Goal: Communication & Community: Ask a question

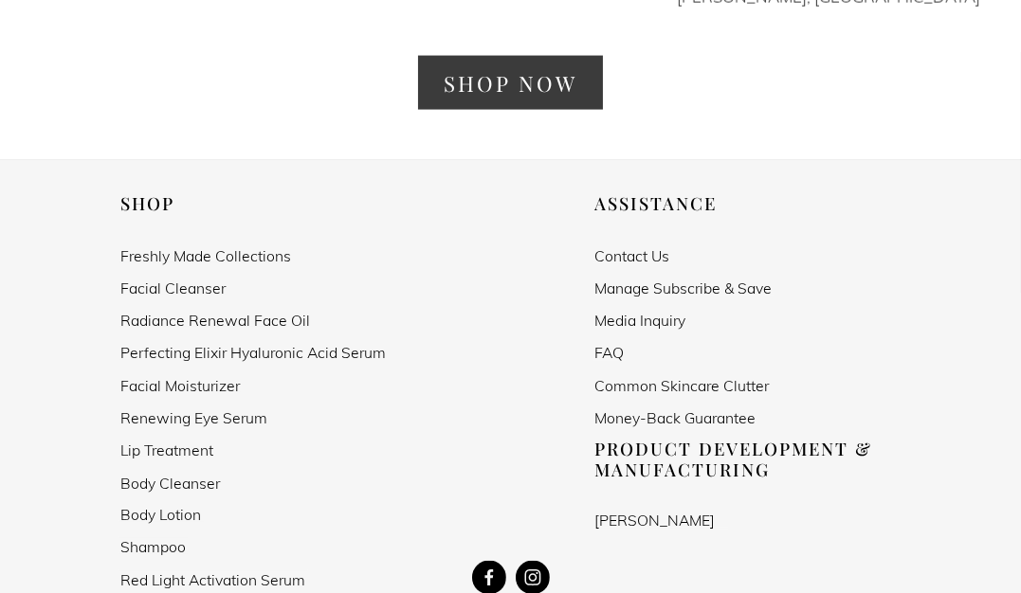
scroll to position [3129, 0]
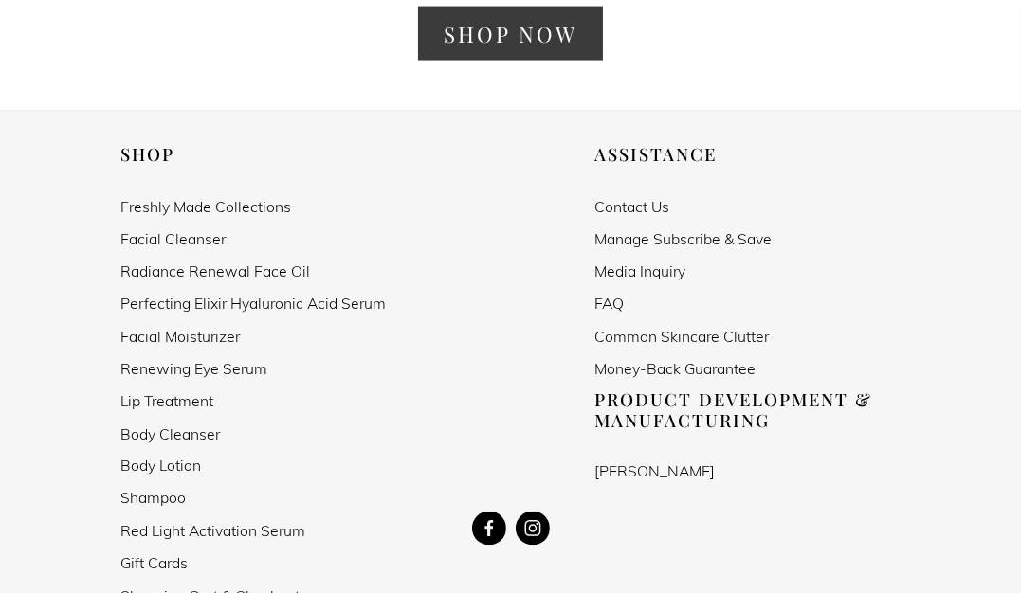
click at [628, 198] on link "Contact Us" at bounding box center [631, 206] width 75 height 16
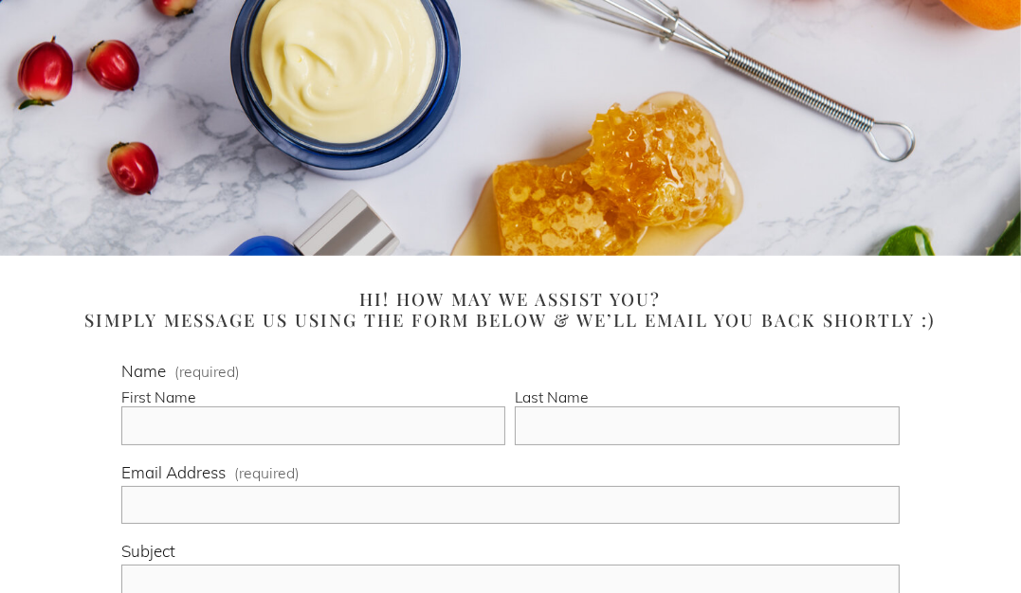
scroll to position [284, 0]
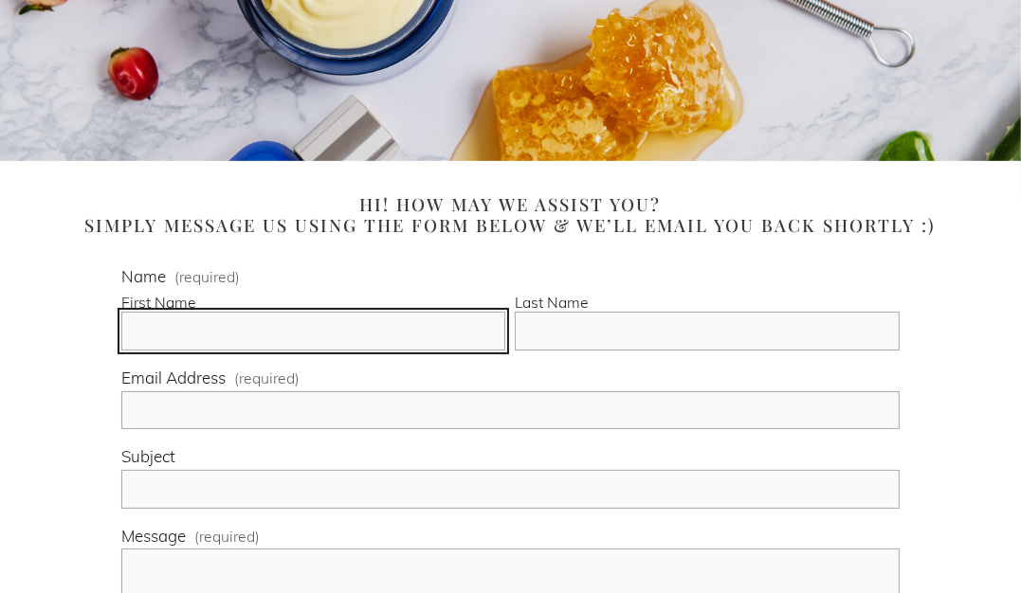
click at [317, 338] on input "First Name" at bounding box center [313, 331] width 384 height 39
type input "[PERSON_NAME]"
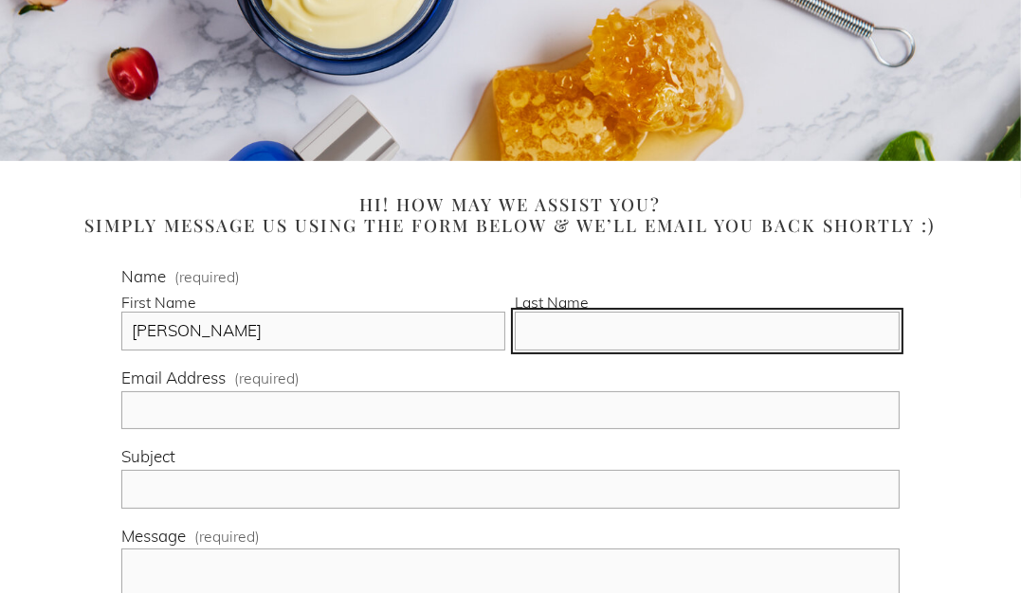
type input "[PERSON_NAME]"
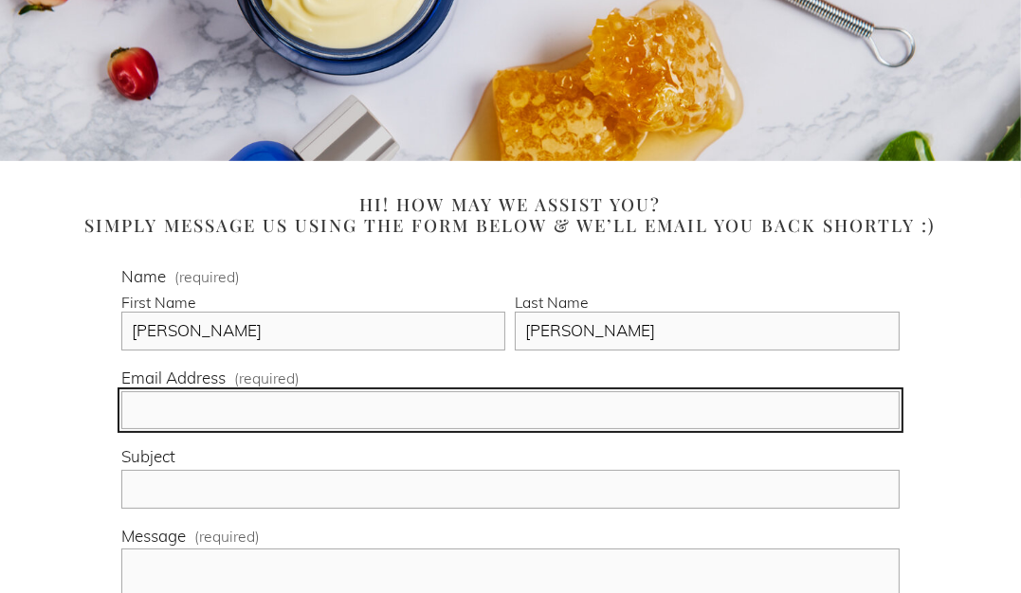
type input "[PERSON_NAME][EMAIL_ADDRESS][PERSON_NAME][DOMAIN_NAME]"
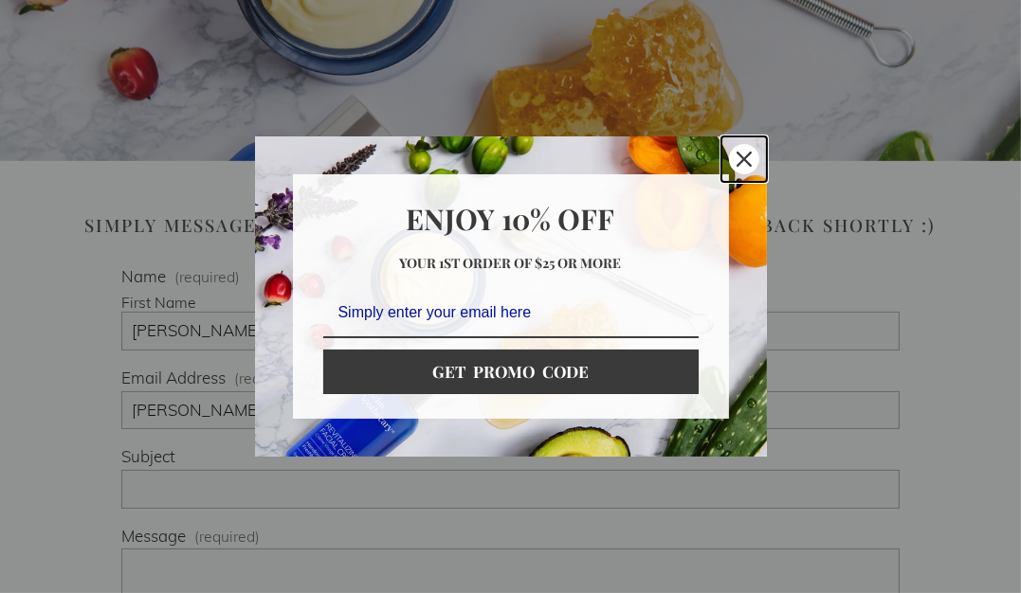
click at [737, 161] on icon "close icon" at bounding box center [744, 159] width 15 height 15
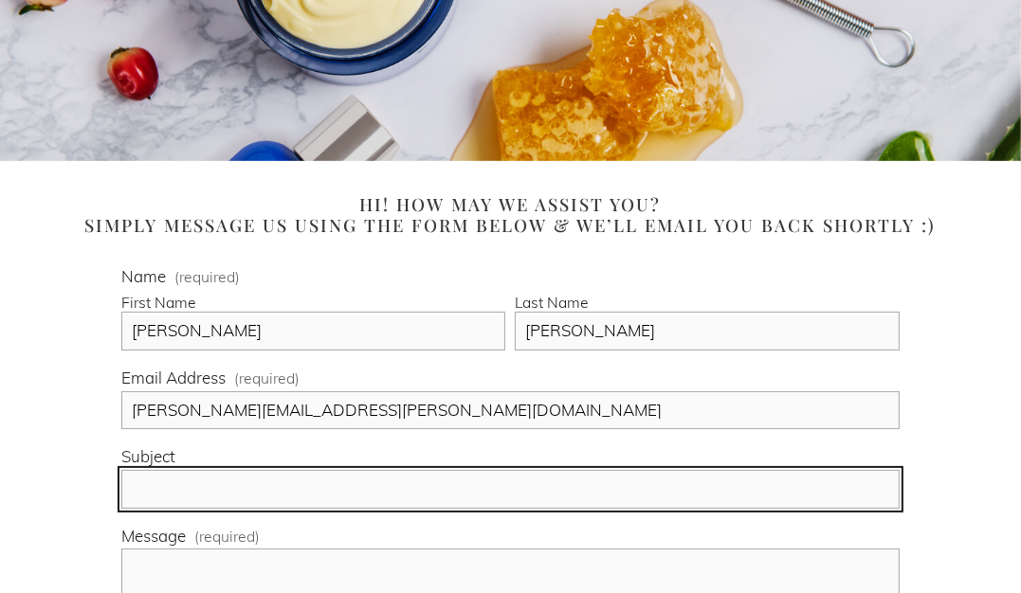
click at [221, 488] on input "Subject" at bounding box center [509, 489] width 777 height 39
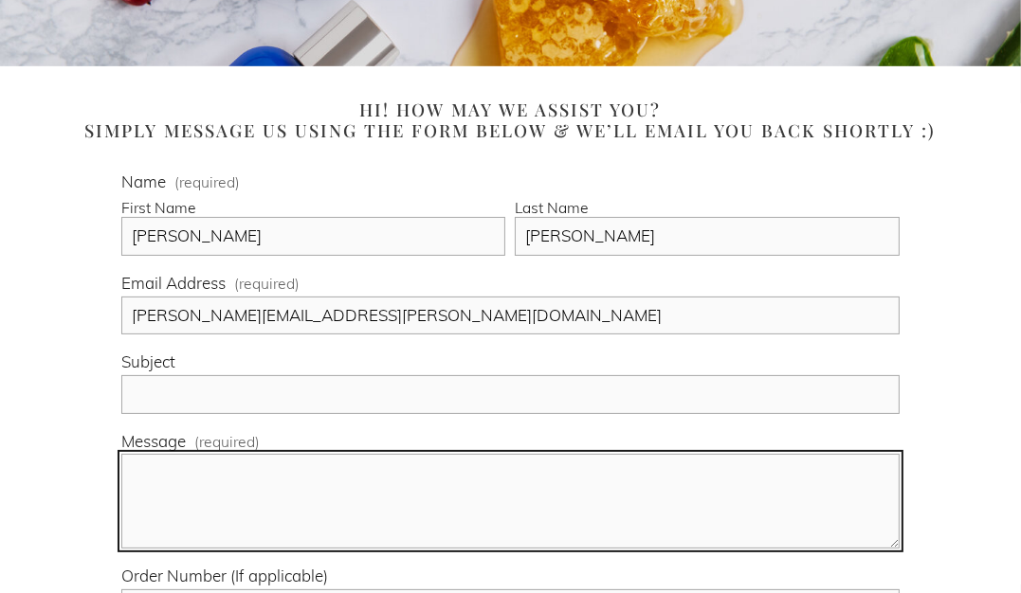
click at [187, 465] on textarea "Message (required)" at bounding box center [509, 501] width 777 height 95
paste textarea "Hello, Is there anyone in sales/marketing that would be available to discuss po…"
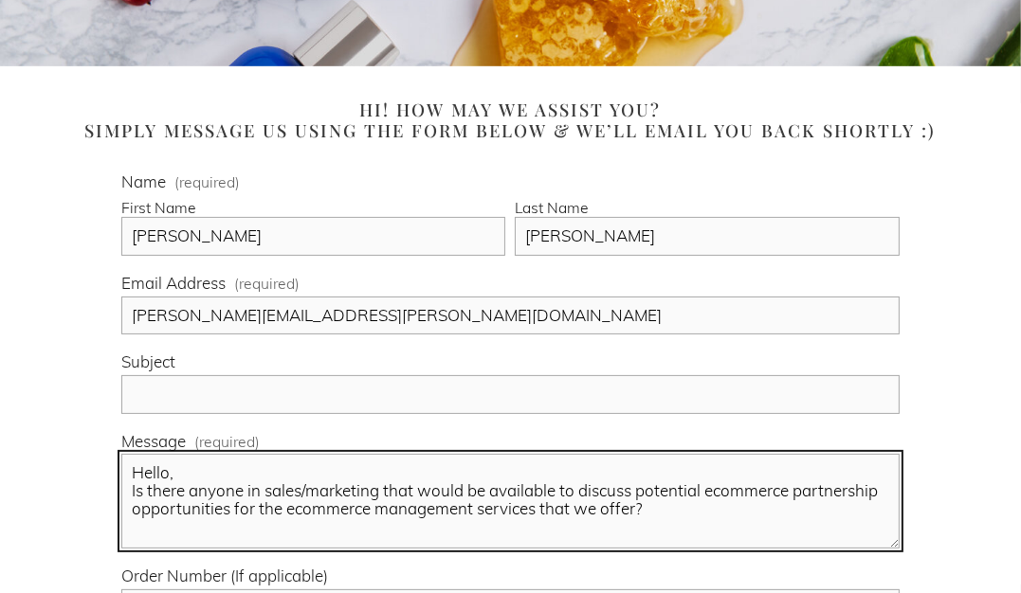
type textarea "Hello, Is there anyone in sales/marketing that would be available to discuss po…"
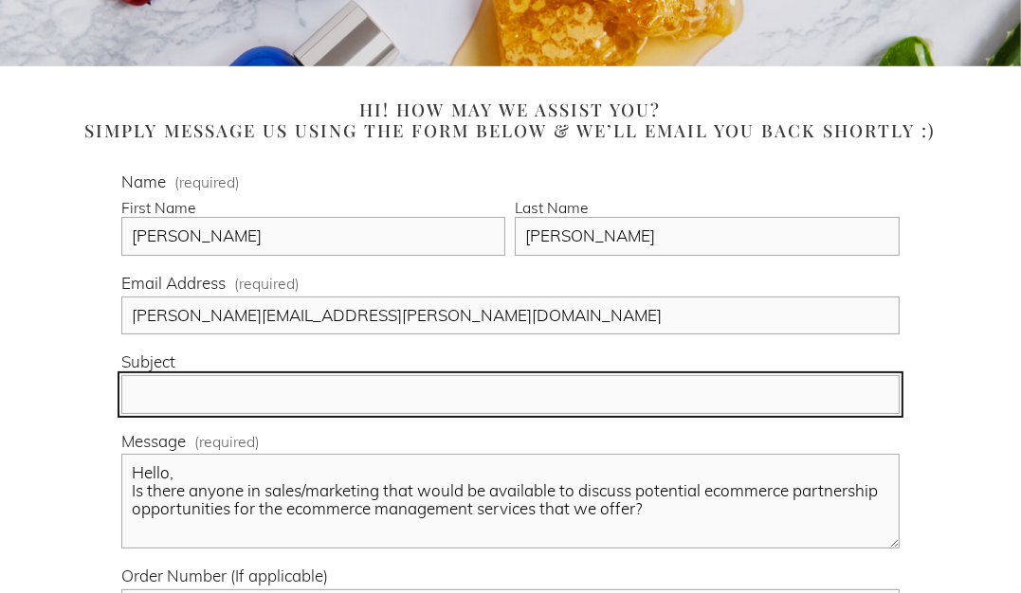
click at [776, 388] on input "Subject" at bounding box center [509, 394] width 777 height 39
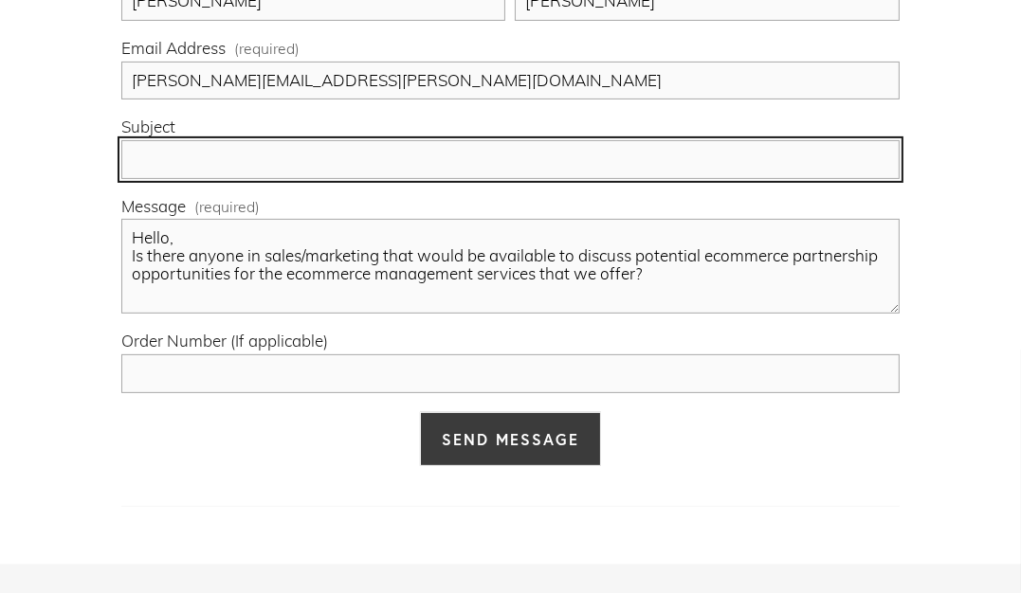
scroll to position [664, 0]
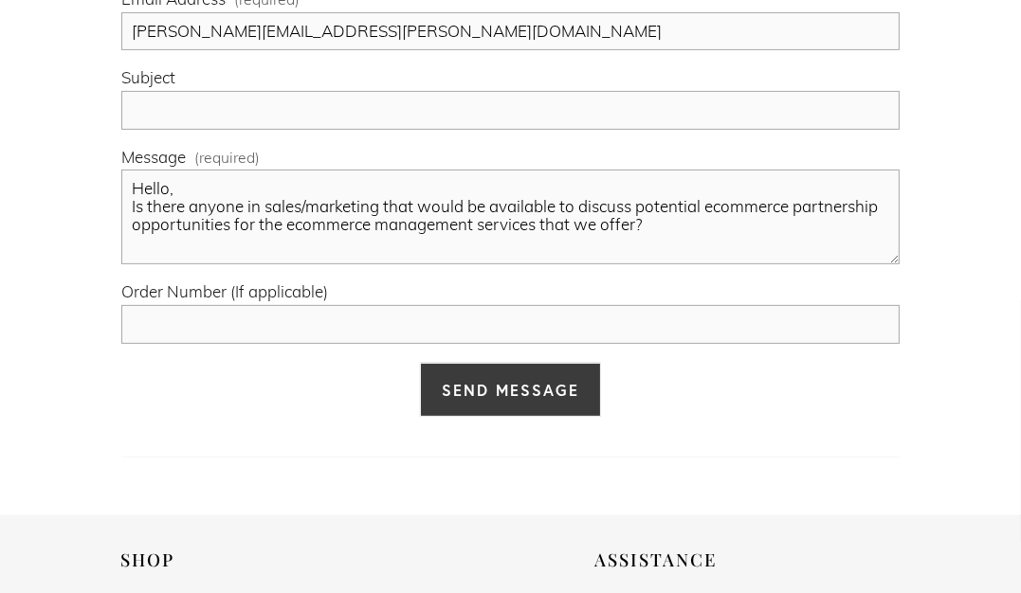
click at [486, 403] on button "Send Message Send Message" at bounding box center [510, 390] width 181 height 54
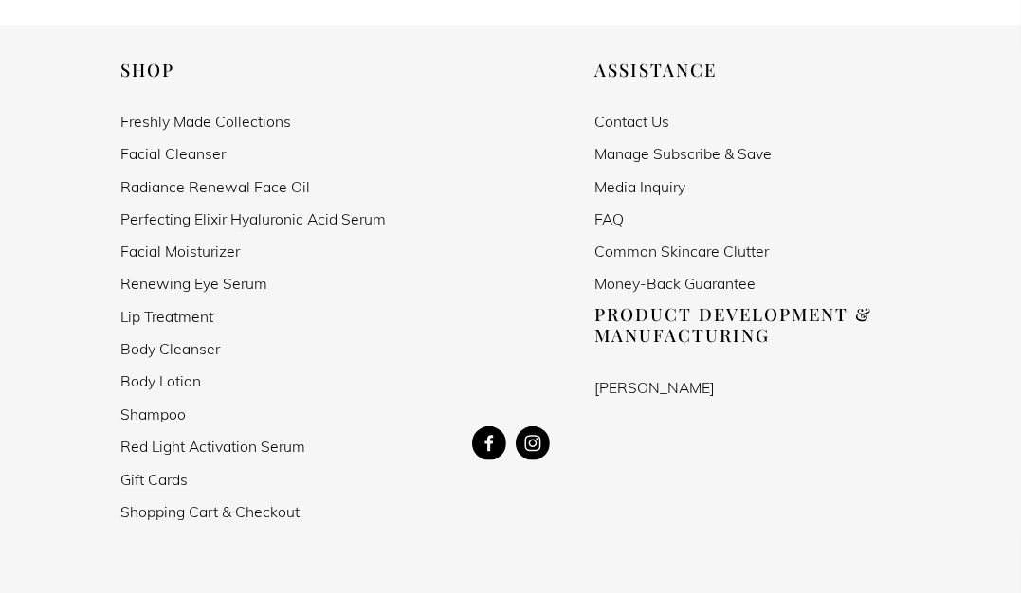
scroll to position [1161, 0]
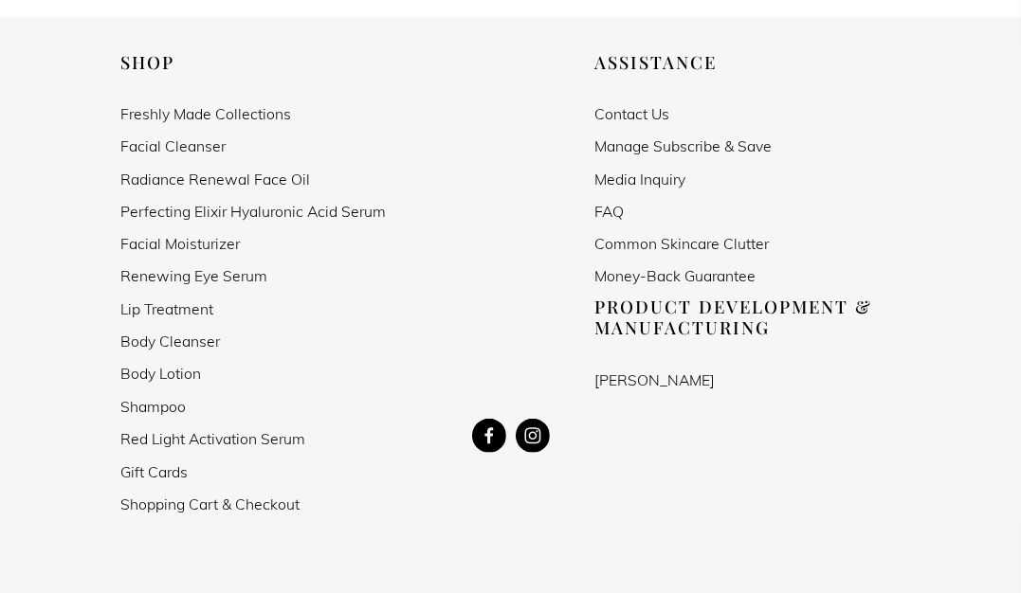
click at [483, 429] on use "Kevin Lesser" at bounding box center [489, 436] width 34 height 34
